Goal: Transaction & Acquisition: Purchase product/service

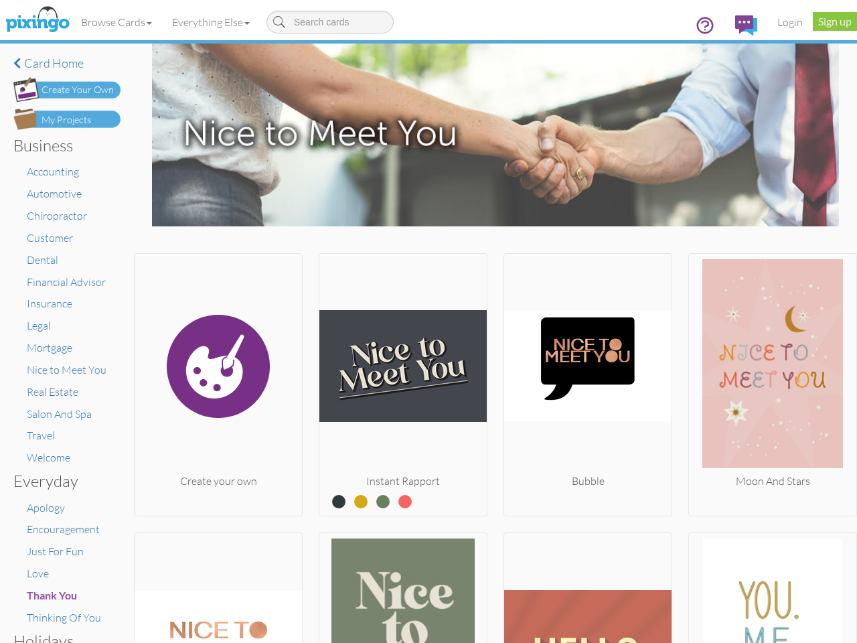
click at [428, 321] on img at bounding box center [402, 366] width 167 height 214
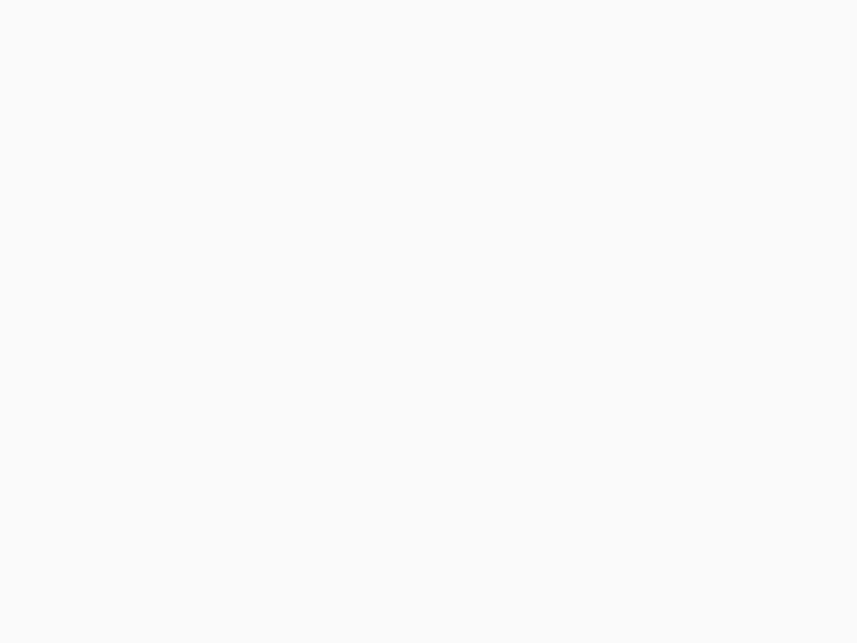
click at [117, 22] on body at bounding box center [428, 321] width 857 height 643
click at [214, 22] on body at bounding box center [428, 321] width 857 height 643
click at [217, 382] on body at bounding box center [428, 321] width 857 height 643
click at [399, 382] on body at bounding box center [428, 321] width 857 height 643
click at [581, 382] on body at bounding box center [428, 321] width 857 height 643
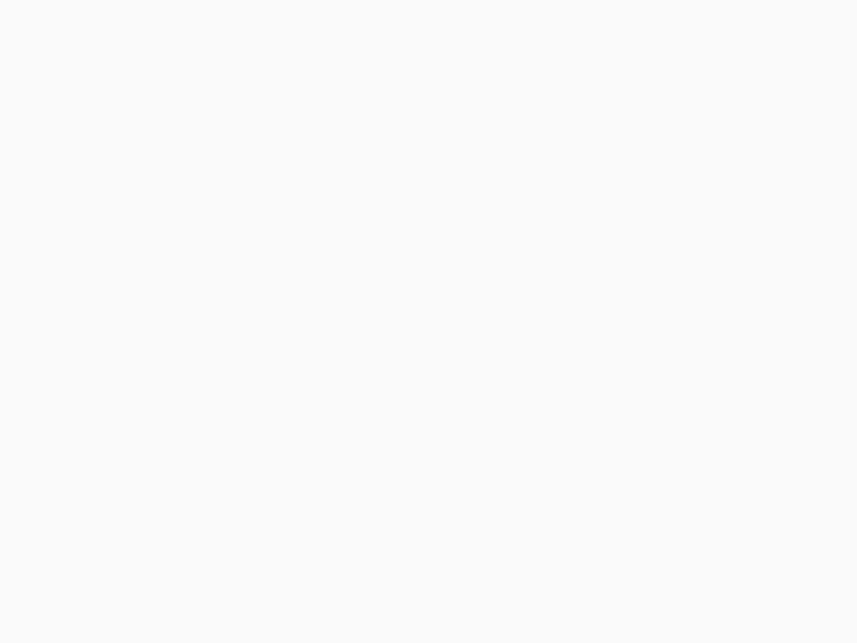
click at [763, 382] on body at bounding box center [428, 321] width 857 height 643
click at [217, 586] on body at bounding box center [428, 321] width 857 height 643
click at [399, 586] on body at bounding box center [428, 321] width 857 height 643
click at [581, 586] on body at bounding box center [428, 321] width 857 height 643
